Goal: Task Accomplishment & Management: Use online tool/utility

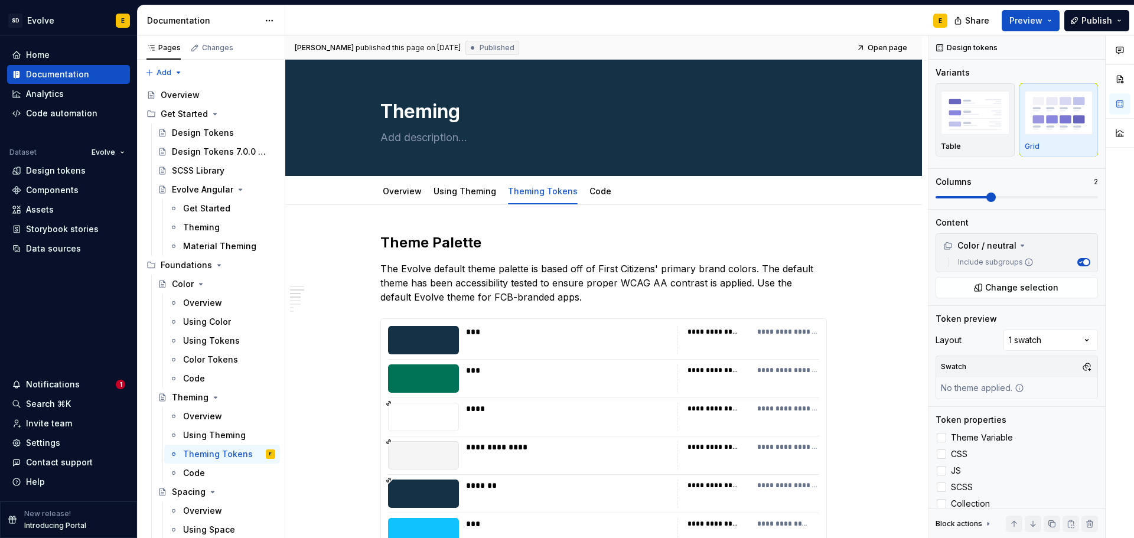
scroll to position [591, 0]
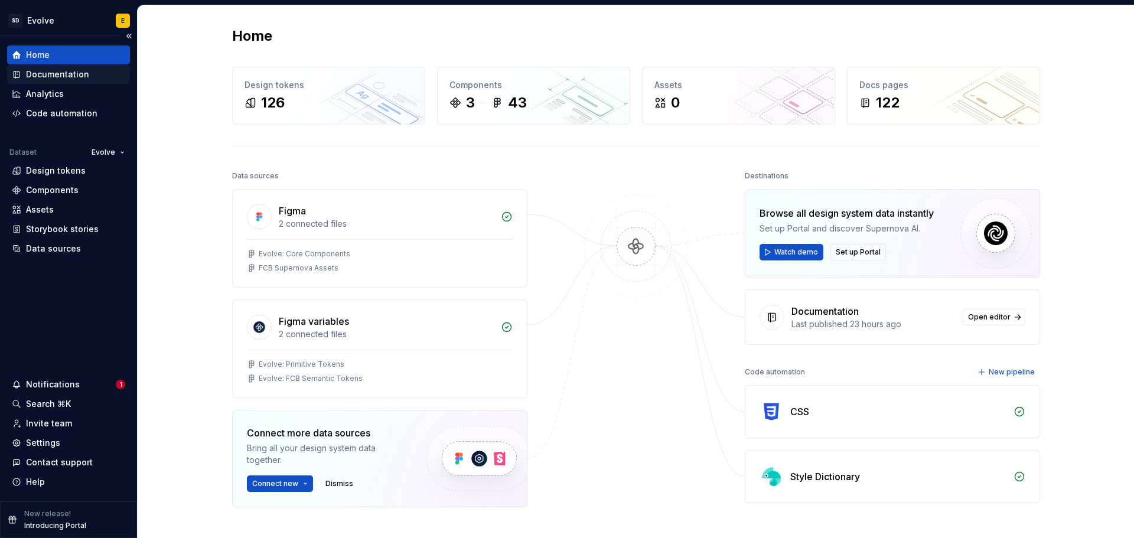
click at [44, 72] on div "Documentation" at bounding box center [57, 75] width 63 height 12
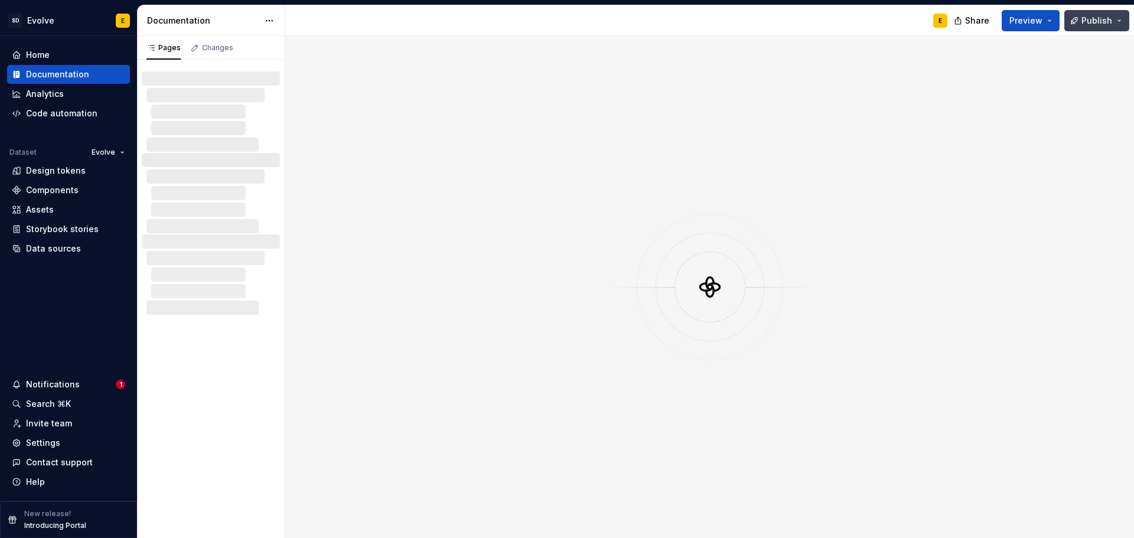
click at [1102, 19] on span "Publish" at bounding box center [1097, 21] width 31 height 12
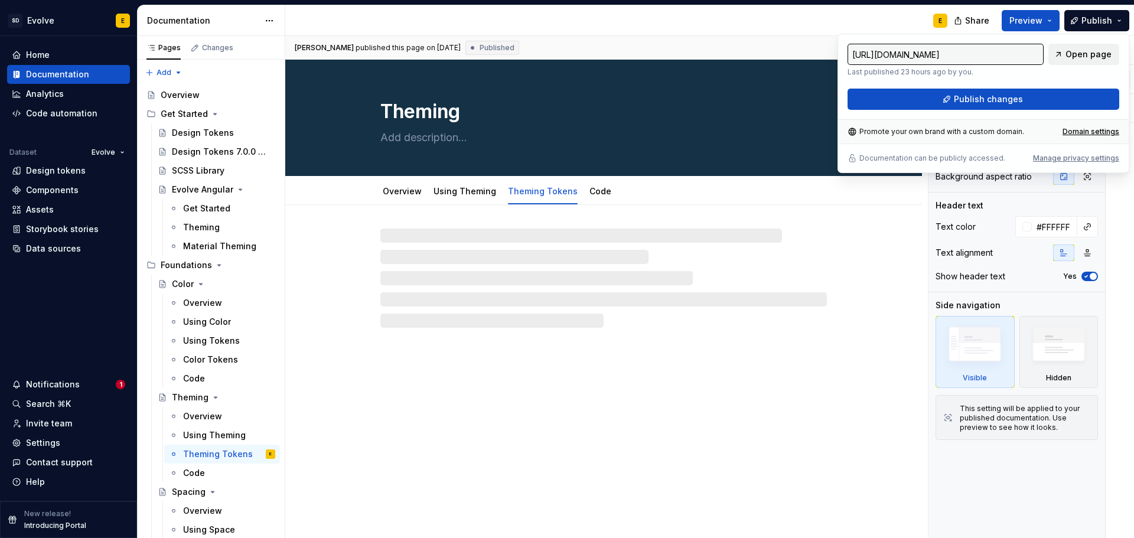
click at [1083, 57] on span "Open page" at bounding box center [1089, 54] width 46 height 12
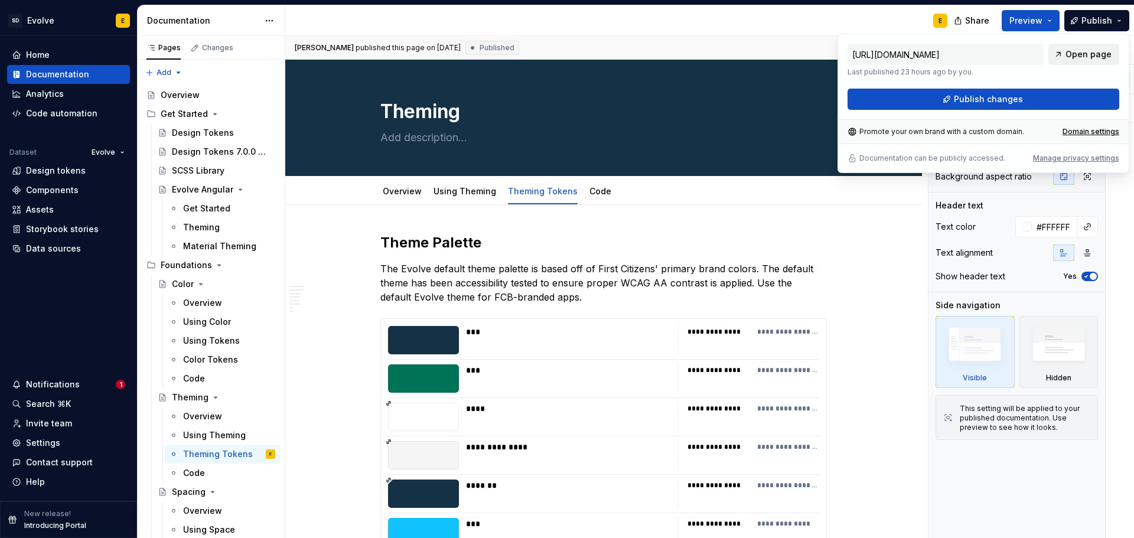
type textarea "*"
